Goal: Task Accomplishment & Management: Complete application form

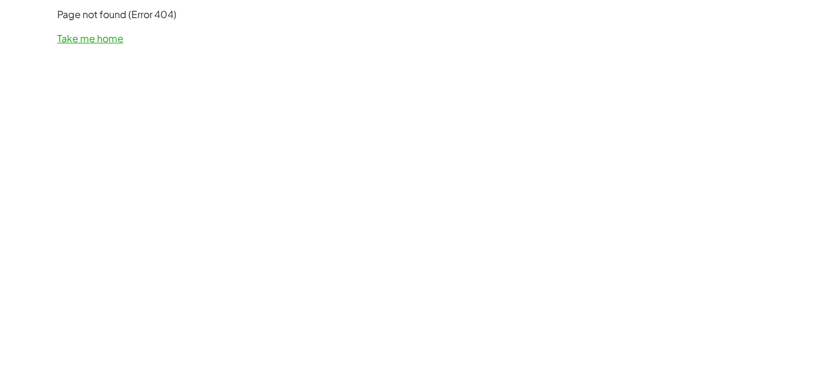
click at [111, 42] on link "Take me home" at bounding box center [90, 38] width 66 height 13
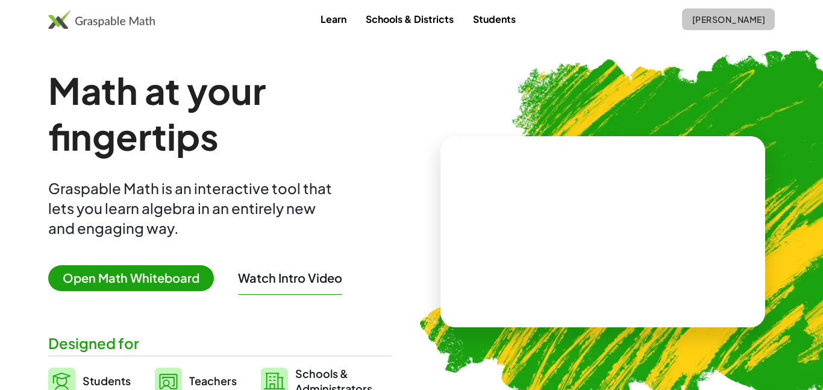
click at [749, 16] on span "[PERSON_NAME]" at bounding box center [727, 19] width 73 height 11
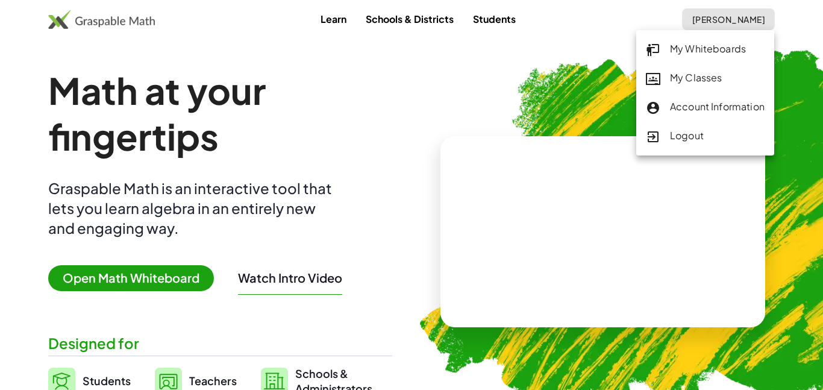
click at [688, 71] on div "My Classes" at bounding box center [705, 78] width 119 height 16
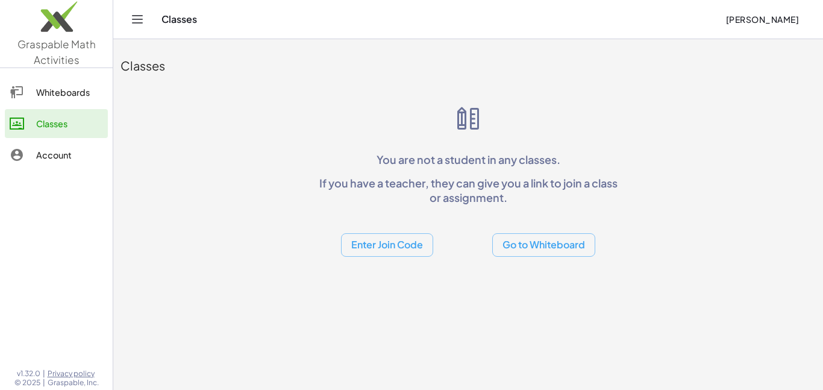
click at [377, 249] on button "Enter Join Code" at bounding box center [387, 244] width 92 height 23
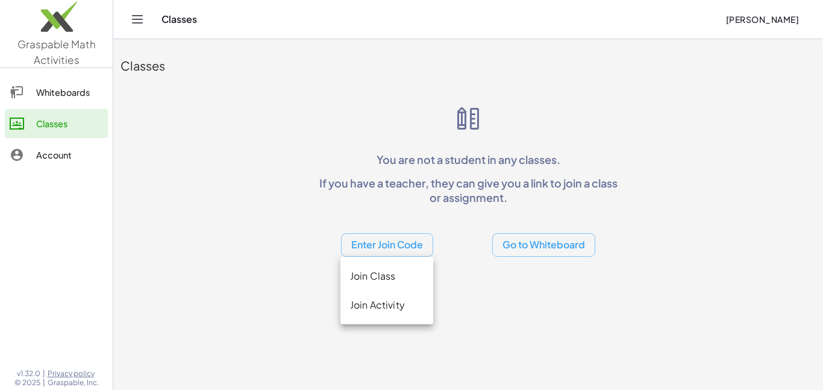
click at [368, 284] on div "Join Class" at bounding box center [386, 275] width 93 height 29
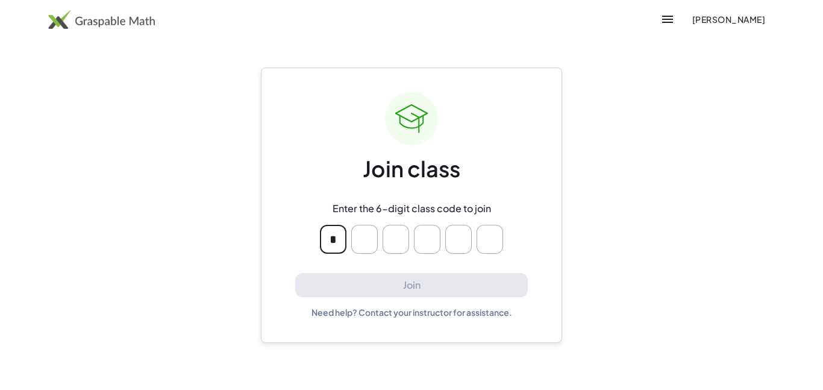
type input "*"
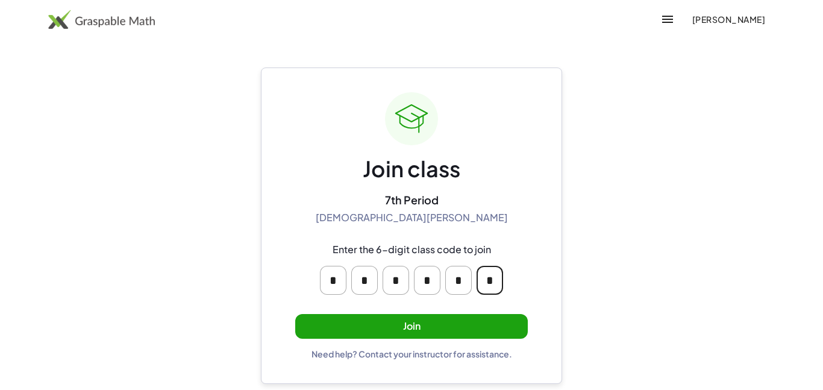
type input "*"
click at [381, 317] on button "Join" at bounding box center [411, 326] width 232 height 25
